Goal: Task Accomplishment & Management: Use online tool/utility

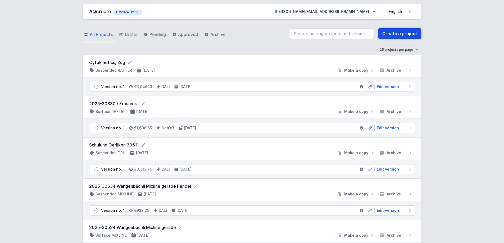
click at [400, 37] on link "Create a project" at bounding box center [399, 33] width 43 height 11
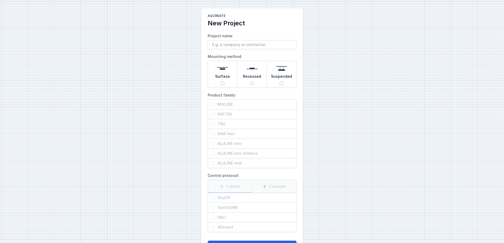
click at [222, 83] on input "Surface" at bounding box center [222, 83] width 4 height 4
radio input "true"
click at [223, 113] on span "RAFTER" at bounding box center [254, 114] width 78 height 5
click at [215, 113] on input "RAFTER" at bounding box center [213, 114] width 4 height 4
radio input "true"
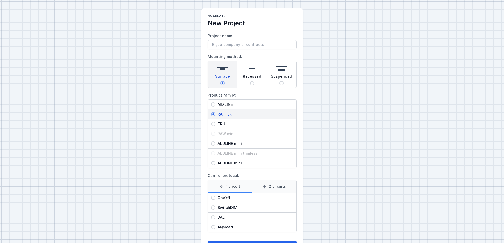
scroll to position [22, 0]
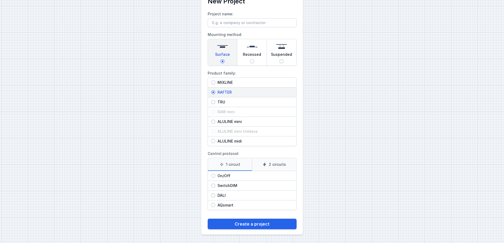
click at [223, 194] on span "DALI" at bounding box center [254, 195] width 78 height 5
click at [215, 194] on input "DALI" at bounding box center [213, 195] width 4 height 4
radio input "true"
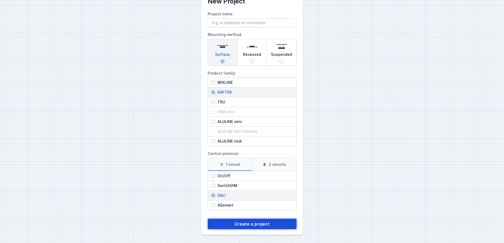
click at [242, 223] on button "Create a project" at bounding box center [252, 224] width 89 height 11
type input "sdsdsdsd"
click at [260, 224] on button "Create a project" at bounding box center [252, 224] width 89 height 11
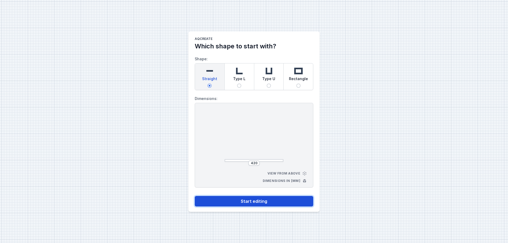
click at [241, 203] on button "Start editing" at bounding box center [254, 201] width 119 height 11
select select "M"
select select "3000"
select select "4"
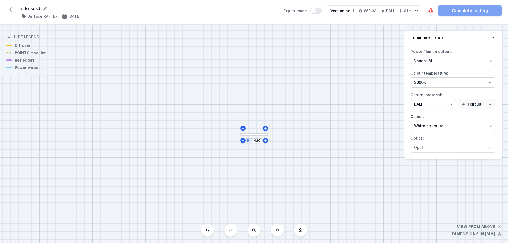
click at [11, 10] on icon at bounding box center [10, 9] width 8 height 8
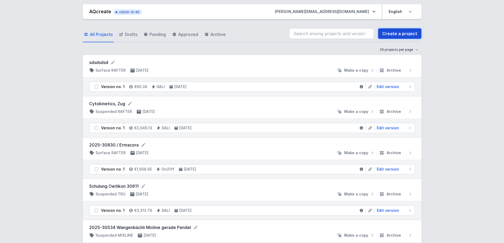
click at [394, 33] on link "Create a project" at bounding box center [399, 33] width 43 height 11
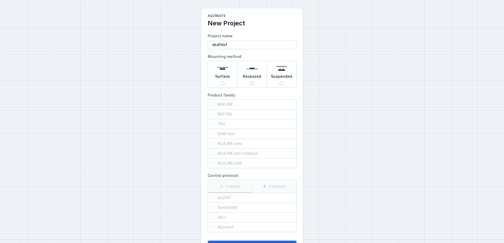
type input "dsdfdsf"
drag, startPoint x: 223, startPoint y: 82, endPoint x: 223, endPoint y: 88, distance: 6.4
click at [223, 82] on input "Surface" at bounding box center [222, 83] width 4 height 4
radio input "true"
click at [223, 104] on span "MIXLINE" at bounding box center [254, 104] width 78 height 5
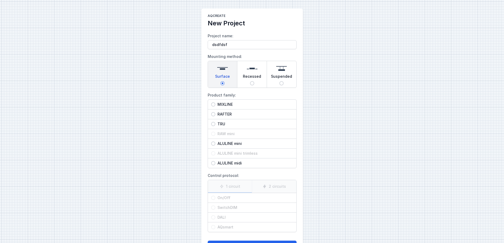
click at [215, 104] on input "MIXLINE" at bounding box center [213, 104] width 4 height 4
radio input "true"
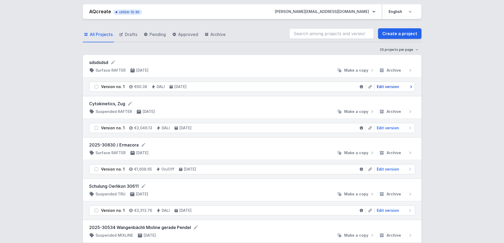
click at [387, 85] on span "Edit version" at bounding box center [388, 86] width 22 height 5
select select "M"
select select "3000"
select select "4"
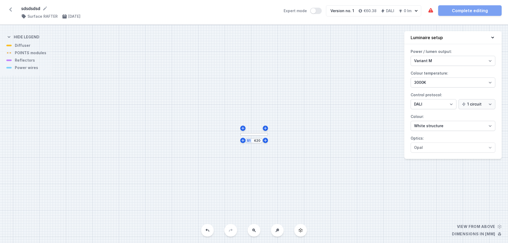
click at [256, 144] on div "S1 420" at bounding box center [254, 134] width 508 height 218
click at [256, 142] on input "420" at bounding box center [257, 141] width 8 height 4
type input "2800"
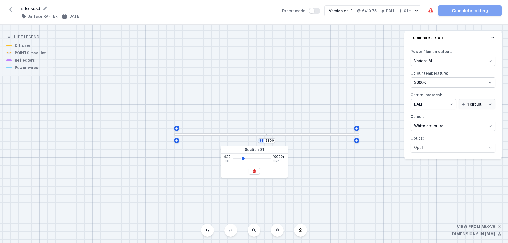
click at [307, 137] on div "S1 2800" at bounding box center [254, 134] width 508 height 218
click at [300, 137] on div "S1 2800" at bounding box center [254, 134] width 508 height 218
click at [298, 136] on div "S1 2800" at bounding box center [254, 134] width 508 height 218
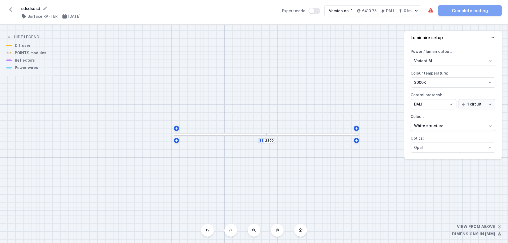
click at [263, 137] on div "S1 2800" at bounding box center [254, 134] width 508 height 218
click at [310, 136] on div "S1 2800" at bounding box center [254, 134] width 508 height 218
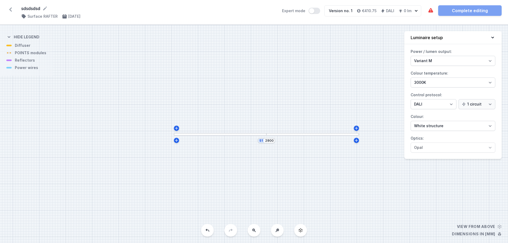
click at [310, 136] on div "S1 2800" at bounding box center [254, 134] width 508 height 218
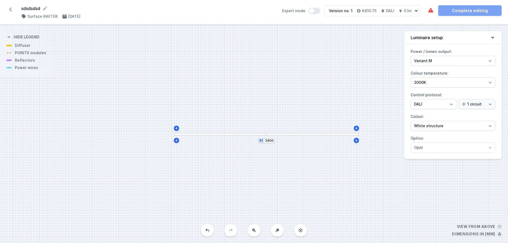
click at [310, 136] on div "S1 2800" at bounding box center [254, 134] width 508 height 218
click at [265, 143] on div "S1 2800" at bounding box center [266, 140] width 17 height 5
click at [262, 142] on div "S1 2800" at bounding box center [266, 140] width 17 height 5
click at [261, 136] on div "S1 2800" at bounding box center [254, 134] width 508 height 218
click at [257, 118] on div "S1 2800" at bounding box center [254, 134] width 508 height 218
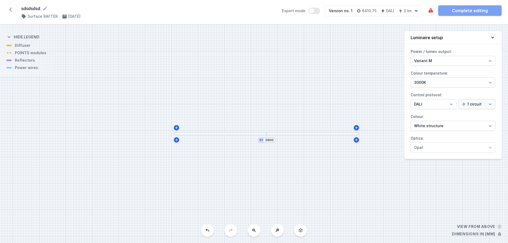
click at [214, 134] on div at bounding box center [220, 134] width 93 height 3
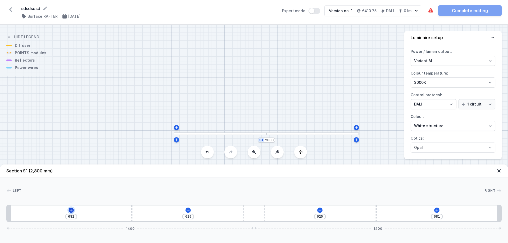
click at [70, 210] on icon at bounding box center [71, 210] width 4 height 4
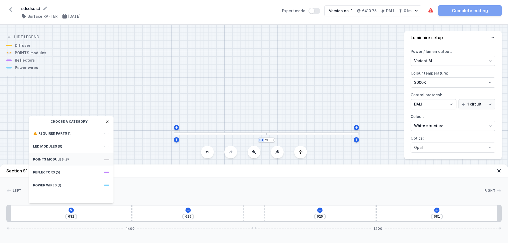
click at [83, 159] on div "POINTS modules (8)" at bounding box center [71, 159] width 85 height 13
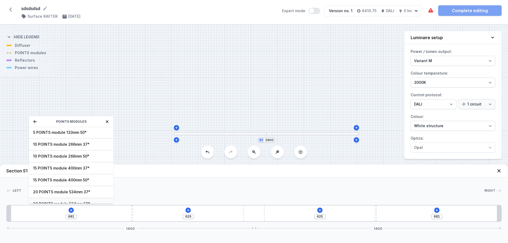
scroll to position [19, 0]
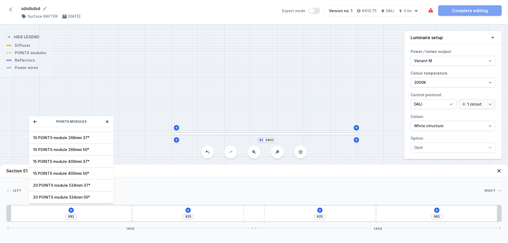
click at [35, 122] on icon at bounding box center [35, 122] width 4 height 4
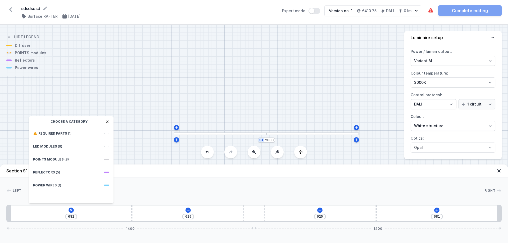
scroll to position [0, 0]
click at [47, 144] on div "LED modules (9)" at bounding box center [71, 146] width 85 height 13
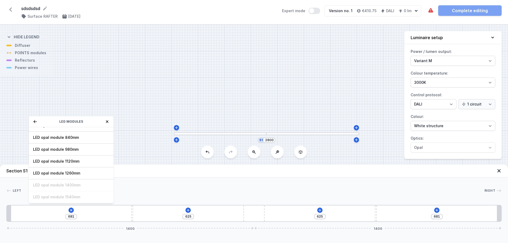
scroll to position [67, 0]
click at [33, 122] on icon at bounding box center [35, 122] width 4 height 4
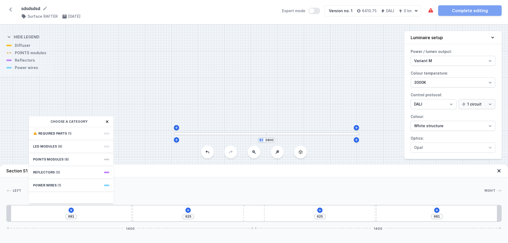
scroll to position [0, 0]
click at [50, 161] on span "POINTS modules" at bounding box center [48, 159] width 30 height 4
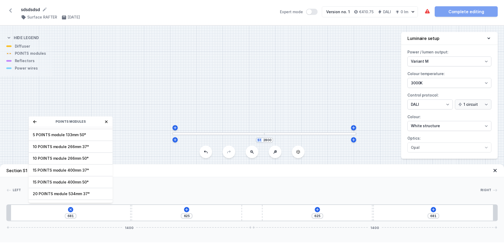
scroll to position [19, 0]
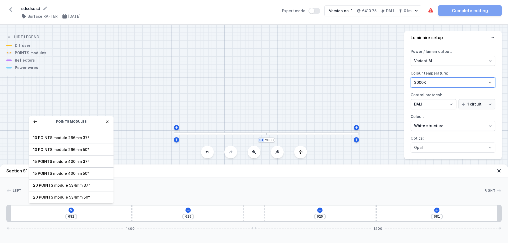
click at [462, 83] on select "2700K 3000K 4000K" at bounding box center [453, 83] width 85 height 10
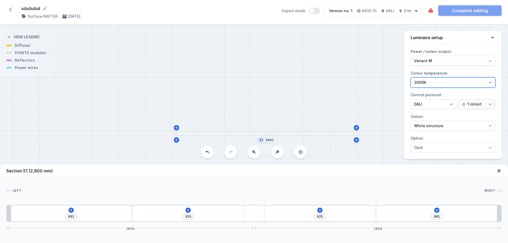
click at [462, 83] on select "2700K 3000K 4000K" at bounding box center [453, 83] width 85 height 10
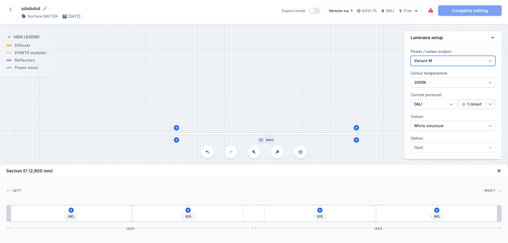
click at [460, 60] on select "Variant L Variant M" at bounding box center [453, 61] width 85 height 10
click at [105, 206] on div "681 625 625 681 1400 1400" at bounding box center [253, 213] width 495 height 17
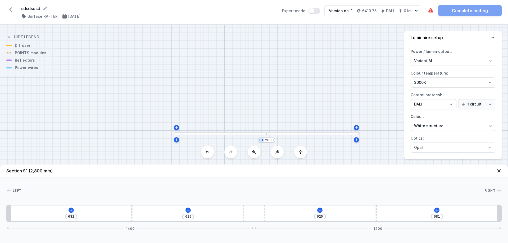
click at [195, 191] on div at bounding box center [252, 190] width 463 height 5
click at [9, 8] on icon at bounding box center [10, 9] width 8 height 8
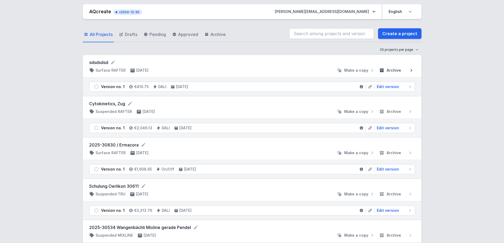
click at [396, 69] on span "Archive" at bounding box center [394, 70] width 15 height 5
